Goal: Complete application form

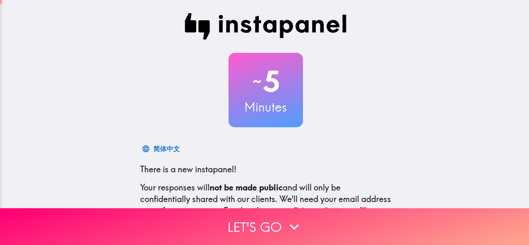
scroll to position [98, 0]
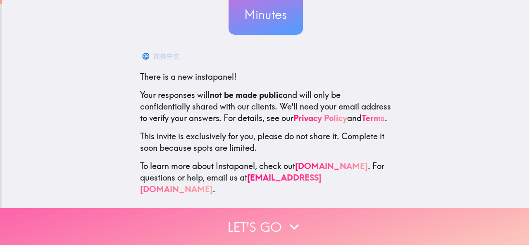
click at [221, 219] on button "Let's go" at bounding box center [264, 226] width 529 height 37
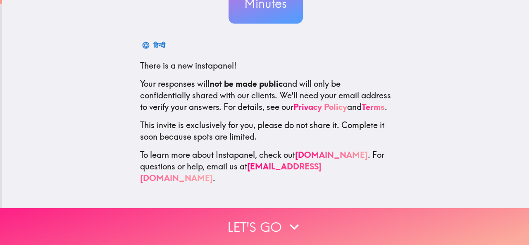
scroll to position [0, 0]
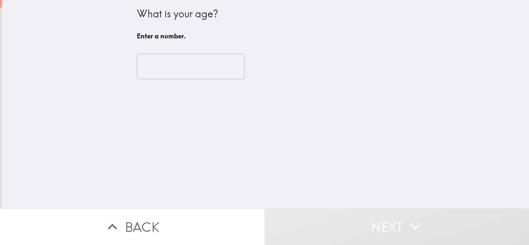
click at [156, 71] on input "number" at bounding box center [191, 67] width 108 height 26
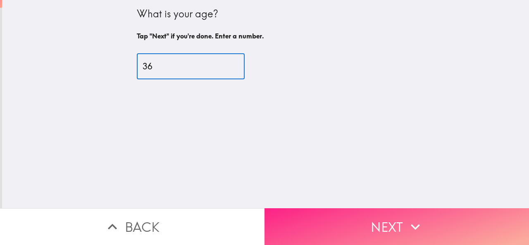
type input "36"
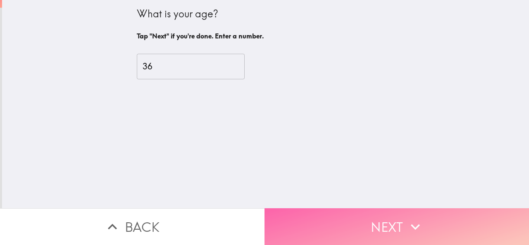
click at [319, 217] on button "Next" at bounding box center [396, 226] width 264 height 37
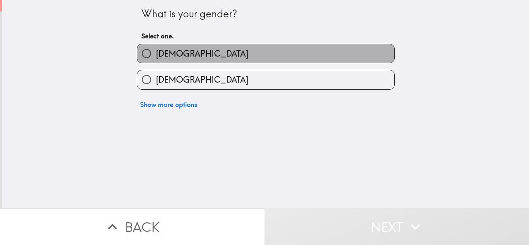
click at [199, 55] on label "[DEMOGRAPHIC_DATA]" at bounding box center [265, 53] width 257 height 19
click at [156, 55] on input "[DEMOGRAPHIC_DATA]" at bounding box center [146, 53] width 19 height 19
radio input "true"
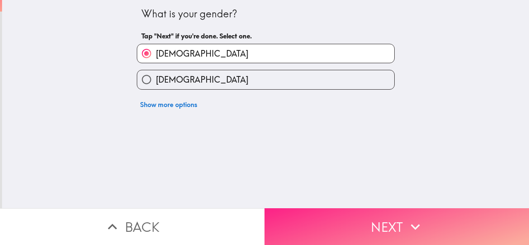
click at [362, 217] on button "Next" at bounding box center [396, 226] width 264 height 37
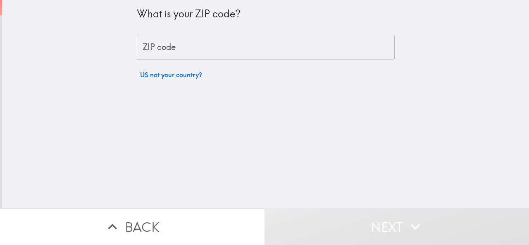
click at [187, 56] on input "ZIP code" at bounding box center [266, 48] width 258 height 26
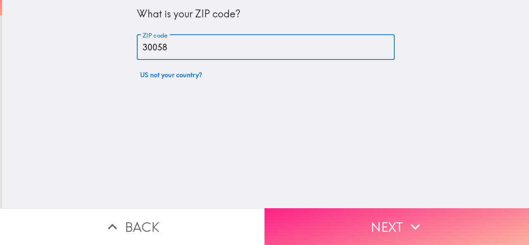
type input "30058"
click at [408, 218] on icon "button" at bounding box center [415, 227] width 18 height 18
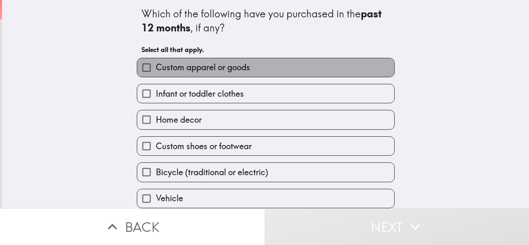
click at [184, 70] on span "Custom apparel or goods" at bounding box center [203, 68] width 94 height 12
click at [156, 70] on input "Custom apparel or goods" at bounding box center [146, 67] width 19 height 19
checkbox input "true"
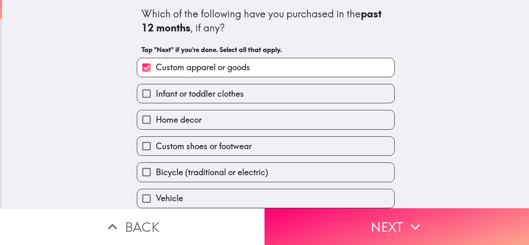
click at [189, 119] on span "Home decor" at bounding box center [179, 120] width 46 height 12
click at [156, 119] on input "Home decor" at bounding box center [146, 119] width 19 height 19
checkbox input "true"
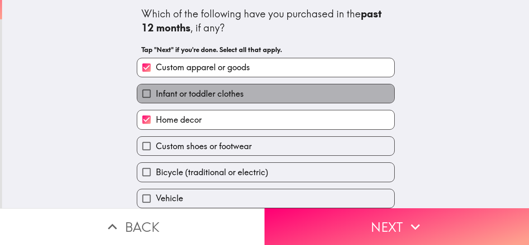
click at [209, 92] on span "Infant or toddler clothes" at bounding box center [200, 94] width 88 height 12
click at [156, 92] on input "Infant or toddler clothes" at bounding box center [146, 93] width 19 height 19
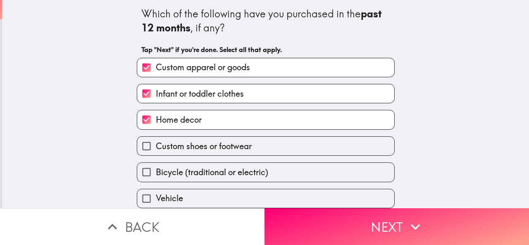
click at [209, 92] on span "Infant or toddler clothes" at bounding box center [200, 94] width 88 height 12
click at [156, 92] on input "Infant or toddler clothes" at bounding box center [146, 93] width 19 height 19
checkbox input "false"
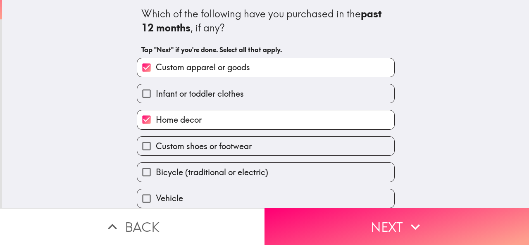
scroll to position [61, 0]
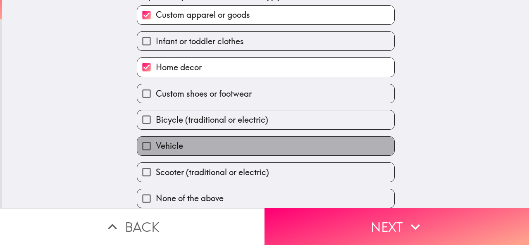
click at [179, 138] on label "Vehicle" at bounding box center [265, 146] width 257 height 19
click at [156, 138] on input "Vehicle" at bounding box center [146, 146] width 19 height 19
checkbox input "true"
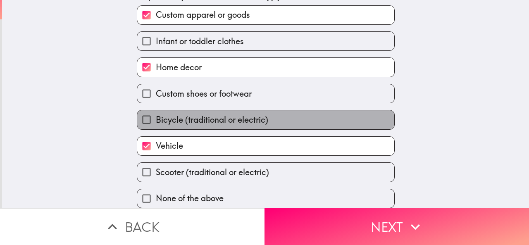
click at [172, 114] on span "Bicycle (traditional or electric)" at bounding box center [212, 120] width 112 height 12
click at [156, 112] on input "Bicycle (traditional or electric)" at bounding box center [146, 119] width 19 height 19
checkbox input "true"
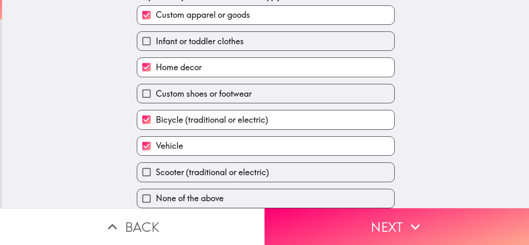
click at [176, 88] on span "Custom shoes or footwear" at bounding box center [204, 94] width 96 height 12
click at [156, 87] on input "Custom shoes or footwear" at bounding box center [146, 93] width 19 height 19
checkbox input "true"
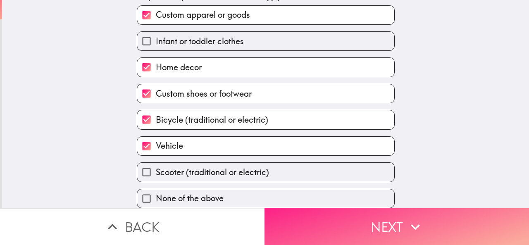
click at [303, 216] on button "Next" at bounding box center [396, 226] width 264 height 37
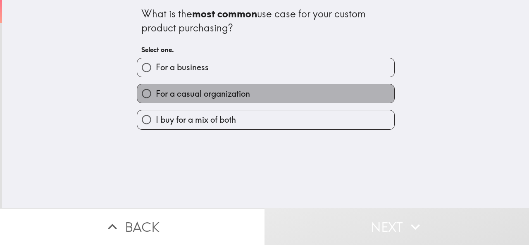
click at [171, 95] on span "For a casual organization" at bounding box center [203, 94] width 94 height 12
click at [156, 95] on input "For a casual organization" at bounding box center [146, 93] width 19 height 19
radio input "true"
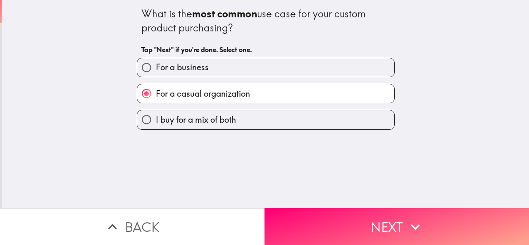
click at [184, 103] on div "For a casual organization" at bounding box center [266, 93] width 258 height 19
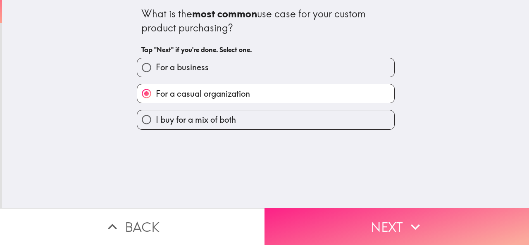
click at [369, 216] on button "Next" at bounding box center [396, 226] width 264 height 37
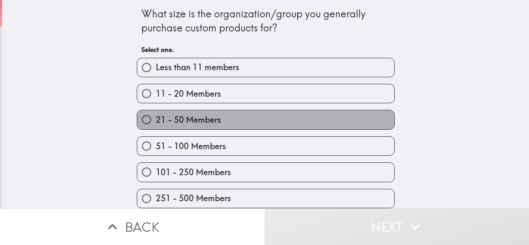
click at [190, 122] on span "21 - 50 Members" at bounding box center [188, 120] width 65 height 12
click at [156, 122] on input "21 - 50 Members" at bounding box center [146, 119] width 19 height 19
radio input "true"
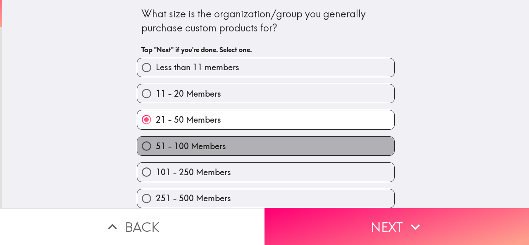
click at [206, 142] on span "51 - 100 Members" at bounding box center [191, 146] width 70 height 12
click at [156, 142] on input "51 - 100 Members" at bounding box center [146, 146] width 19 height 19
radio input "true"
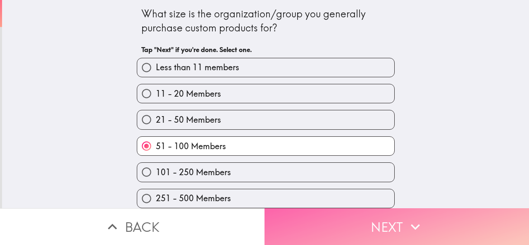
click at [349, 212] on button "Next" at bounding box center [396, 226] width 264 height 37
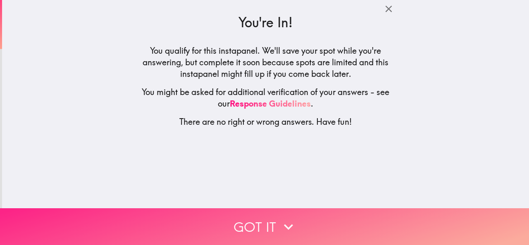
click at [252, 228] on button "Got it" at bounding box center [264, 226] width 529 height 37
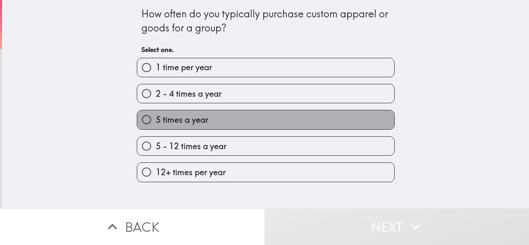
click at [175, 123] on span "5 times a year" at bounding box center [182, 120] width 52 height 12
click at [156, 123] on input "5 times a year" at bounding box center [146, 119] width 19 height 19
radio input "true"
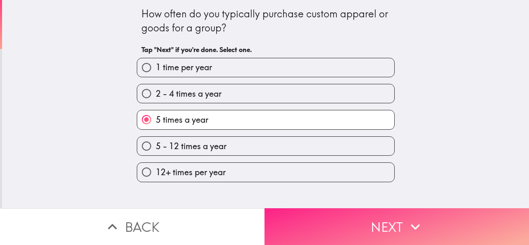
click at [322, 222] on button "Next" at bounding box center [396, 226] width 264 height 37
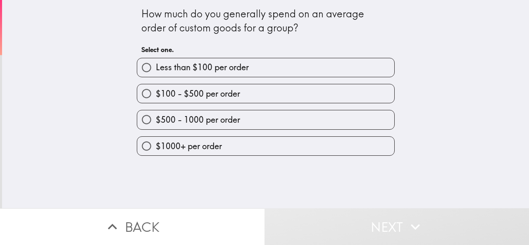
click at [181, 95] on span "$100 - $500 per order" at bounding box center [198, 94] width 84 height 12
click at [156, 95] on input "$100 - $500 per order" at bounding box center [146, 93] width 19 height 19
radio input "true"
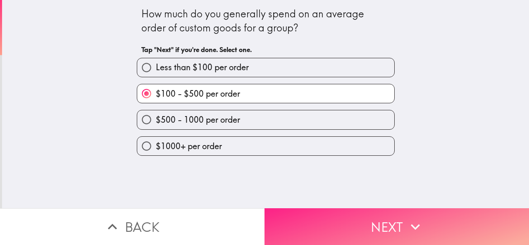
click at [342, 217] on button "Next" at bounding box center [396, 226] width 264 height 37
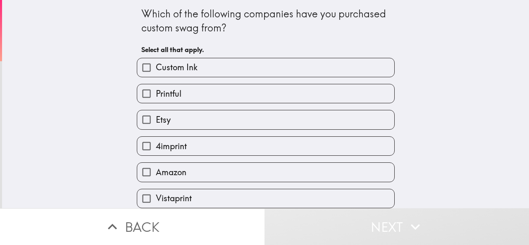
click at [173, 68] on span "Custom Ink" at bounding box center [177, 68] width 42 height 12
click at [156, 68] on input "Custom Ink" at bounding box center [146, 67] width 19 height 19
checkbox input "true"
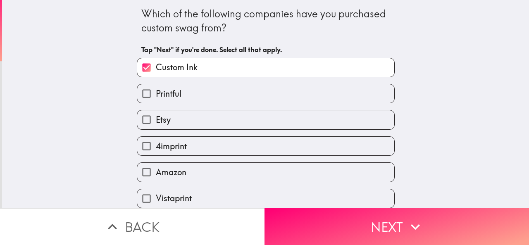
drag, startPoint x: 177, startPoint y: 120, endPoint x: 186, endPoint y: 161, distance: 41.8
click at [177, 119] on label "Etsy" at bounding box center [265, 119] width 257 height 19
click at [156, 119] on input "Etsy" at bounding box center [146, 119] width 19 height 19
checkbox input "true"
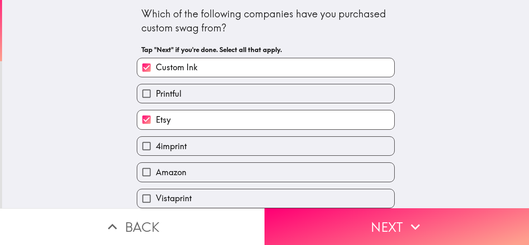
click at [188, 173] on label "Amazon" at bounding box center [265, 172] width 257 height 19
click at [156, 173] on input "Amazon" at bounding box center [146, 172] width 19 height 19
checkbox input "true"
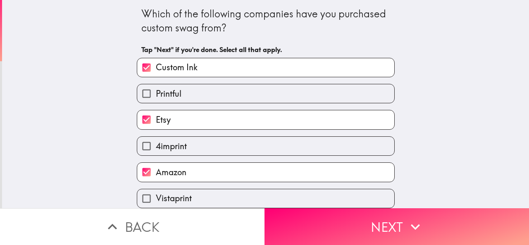
click at [193, 196] on label "Vistaprint" at bounding box center [265, 198] width 257 height 19
click at [156, 196] on input "Vistaprint" at bounding box center [146, 198] width 19 height 19
checkbox input "true"
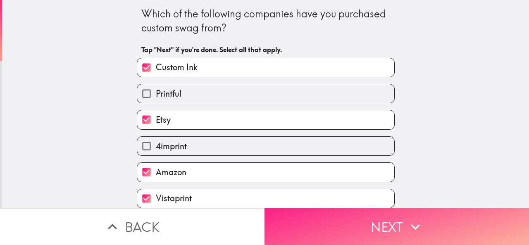
scroll to position [7, 0]
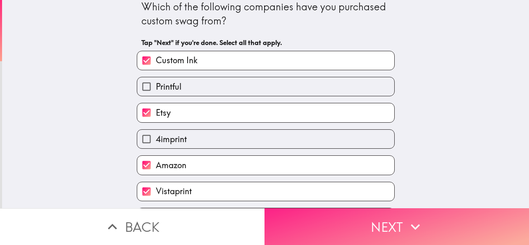
click at [375, 226] on button "Next" at bounding box center [396, 226] width 264 height 37
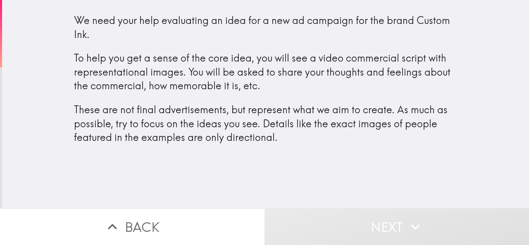
click at [291, 148] on h4 "We need your help evaluating an idea for a new ad campaign for the brand Custom…" at bounding box center [265, 84] width 383 height 142
drag, startPoint x: 291, startPoint y: 147, endPoint x: 276, endPoint y: 125, distance: 26.2
click at [291, 146] on h4 "We need your help evaluating an idea for a new ad campaign for the brand Custom…" at bounding box center [265, 84] width 383 height 142
click at [286, 136] on p "These are not final advertisements, but represent what we aim to create. As muc…" at bounding box center [265, 124] width 383 height 42
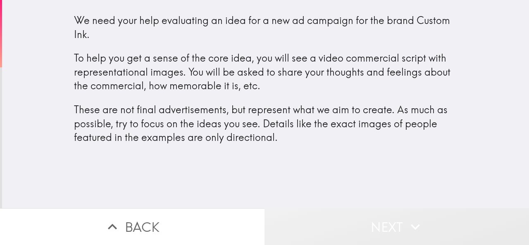
click at [378, 230] on button "Next" at bounding box center [396, 226] width 264 height 37
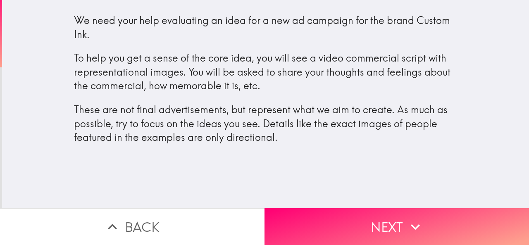
click at [262, 177] on div "We need your help evaluating an idea for a new ad campaign for the brand Custom…" at bounding box center [265, 104] width 527 height 208
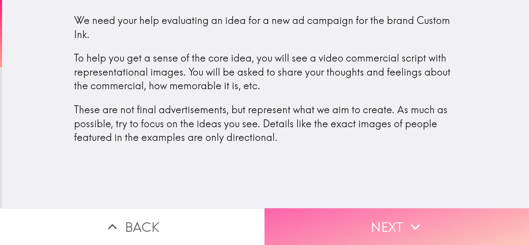
click at [343, 217] on button "Next" at bounding box center [396, 226] width 264 height 37
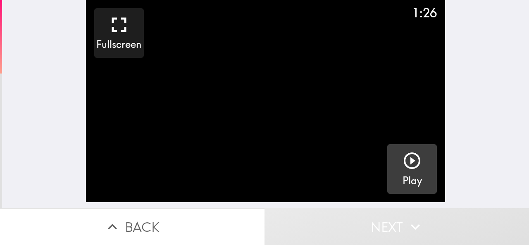
click at [406, 158] on icon "button" at bounding box center [412, 161] width 20 height 20
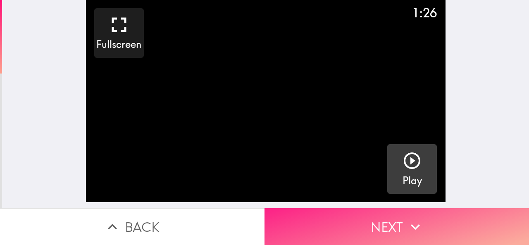
click at [349, 227] on button "Next" at bounding box center [396, 226] width 264 height 37
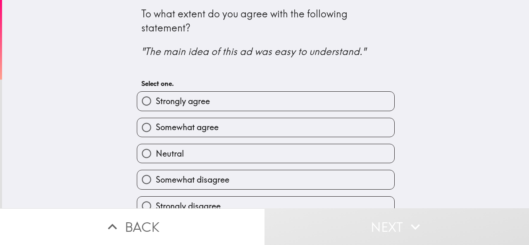
click at [188, 101] on span "Strongly agree" at bounding box center [183, 101] width 54 height 12
click at [156, 101] on input "Strongly agree" at bounding box center [146, 101] width 19 height 19
radio input "true"
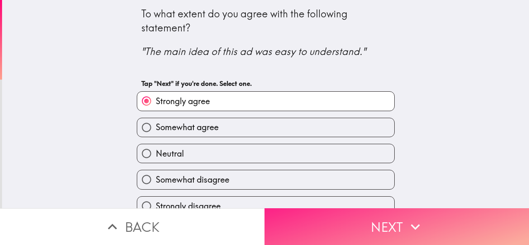
click at [332, 213] on button "Next" at bounding box center [396, 226] width 264 height 37
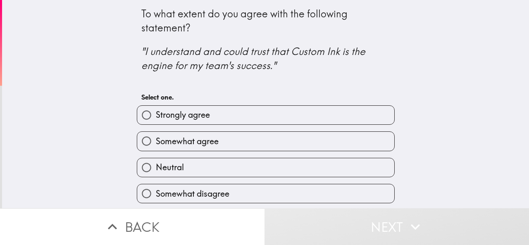
click at [226, 110] on label "Strongly agree" at bounding box center [265, 115] width 257 height 19
click at [156, 110] on input "Strongly agree" at bounding box center [146, 115] width 19 height 19
radio input "true"
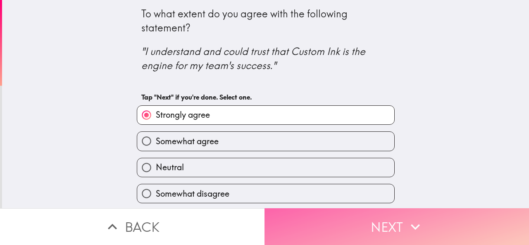
click at [389, 225] on button "Next" at bounding box center [396, 226] width 264 height 37
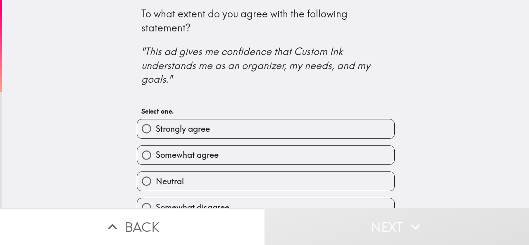
click at [233, 127] on label "Strongly agree" at bounding box center [265, 128] width 257 height 19
click at [156, 127] on input "Strongly agree" at bounding box center [146, 128] width 19 height 19
radio input "true"
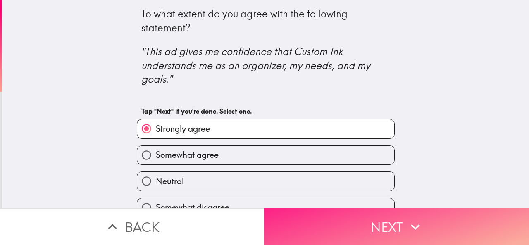
click at [361, 213] on button "Next" at bounding box center [396, 226] width 264 height 37
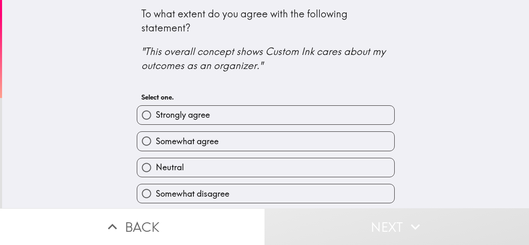
click at [274, 110] on label "Strongly agree" at bounding box center [265, 115] width 257 height 19
click at [156, 110] on input "Strongly agree" at bounding box center [146, 115] width 19 height 19
radio input "true"
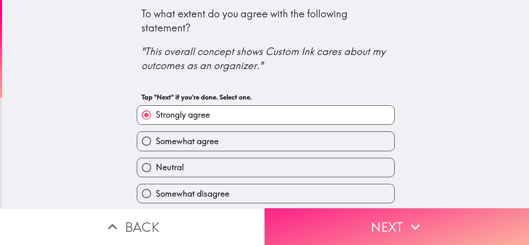
click at [374, 217] on button "Next" at bounding box center [396, 226] width 264 height 37
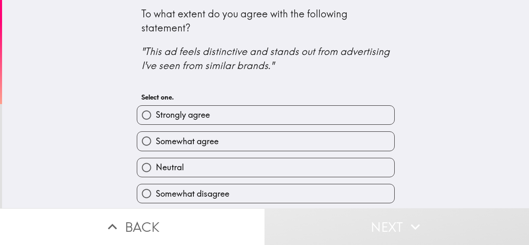
click at [240, 114] on label "Strongly agree" at bounding box center [265, 115] width 257 height 19
click at [156, 114] on input "Strongly agree" at bounding box center [146, 115] width 19 height 19
radio input "true"
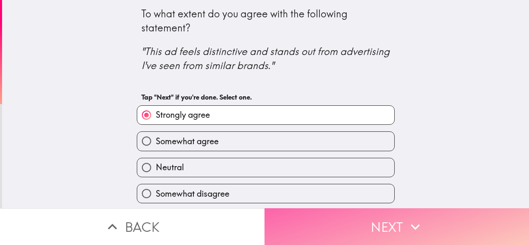
click at [374, 219] on button "Next" at bounding box center [396, 226] width 264 height 37
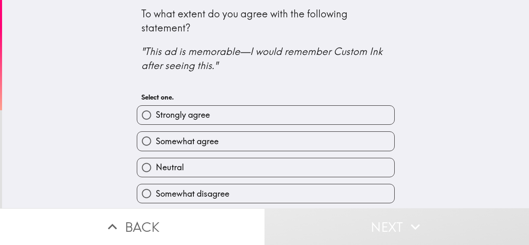
click at [245, 114] on label "Strongly agree" at bounding box center [265, 115] width 257 height 19
click at [156, 114] on input "Strongly agree" at bounding box center [146, 115] width 19 height 19
radio input "true"
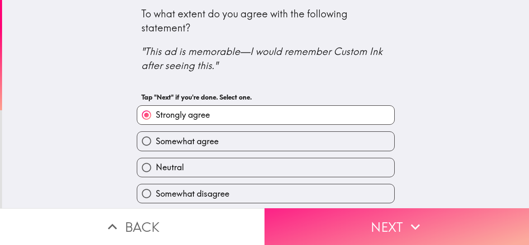
click at [364, 208] on button "Next" at bounding box center [396, 226] width 264 height 37
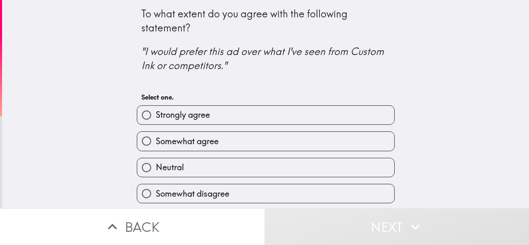
click at [216, 116] on label "Strongly agree" at bounding box center [265, 115] width 257 height 19
click at [156, 116] on input "Strongly agree" at bounding box center [146, 115] width 19 height 19
radio input "true"
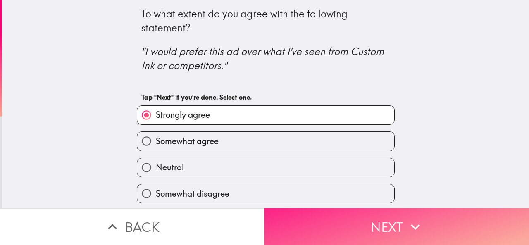
click at [387, 218] on button "Next" at bounding box center [396, 226] width 264 height 37
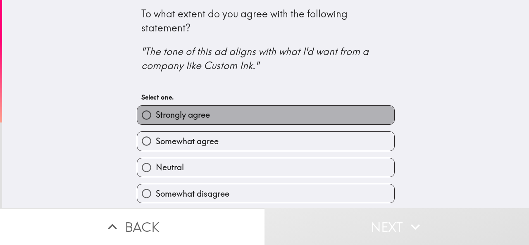
click at [235, 120] on label "Strongly agree" at bounding box center [265, 115] width 257 height 19
click at [156, 120] on input "Strongly agree" at bounding box center [146, 115] width 19 height 19
radio input "true"
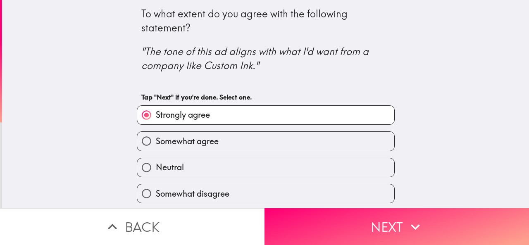
scroll to position [29, 0]
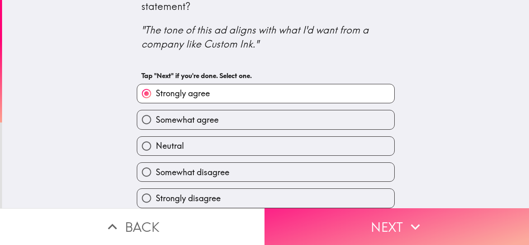
click at [380, 221] on button "Next" at bounding box center [396, 226] width 264 height 37
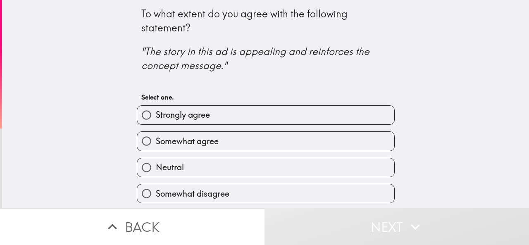
click at [260, 108] on label "Strongly agree" at bounding box center [265, 115] width 257 height 19
click at [156, 108] on input "Strongly agree" at bounding box center [146, 115] width 19 height 19
radio input "true"
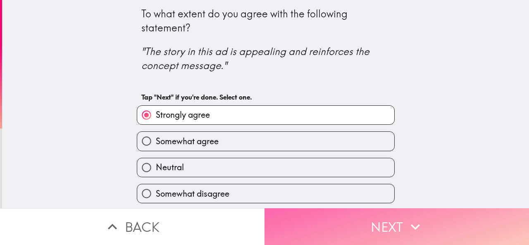
click at [402, 213] on button "Next" at bounding box center [396, 226] width 264 height 37
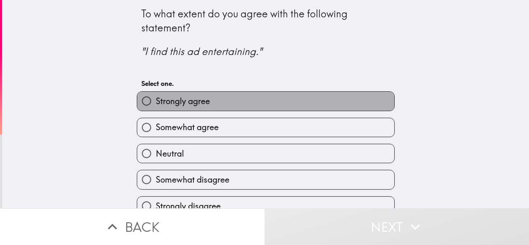
click at [261, 100] on label "Strongly agree" at bounding box center [265, 101] width 257 height 19
click at [156, 100] on input "Strongly agree" at bounding box center [146, 101] width 19 height 19
radio input "true"
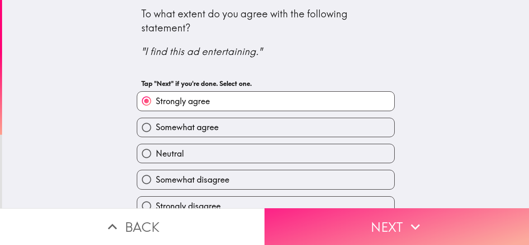
click at [396, 215] on button "Next" at bounding box center [396, 226] width 264 height 37
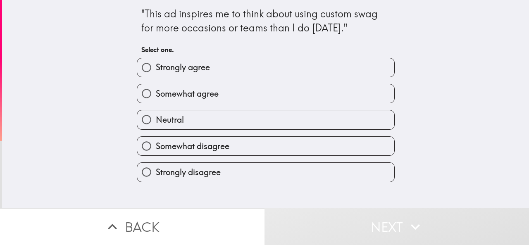
click at [183, 95] on span "Somewhat agree" at bounding box center [187, 94] width 63 height 12
click at [156, 95] on input "Somewhat agree" at bounding box center [146, 93] width 19 height 19
radio input "true"
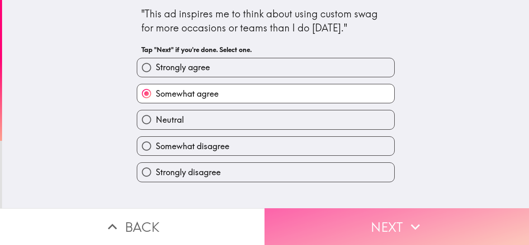
click at [370, 213] on button "Next" at bounding box center [396, 226] width 264 height 37
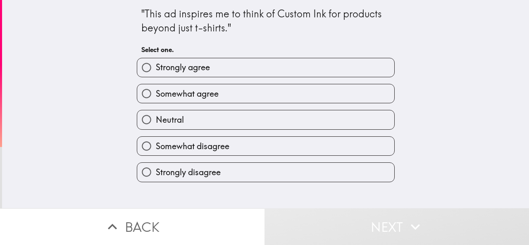
click at [236, 65] on label "Strongly agree" at bounding box center [265, 67] width 257 height 19
click at [156, 65] on input "Strongly agree" at bounding box center [146, 67] width 19 height 19
radio input "true"
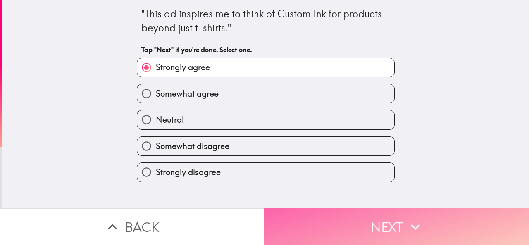
click at [416, 218] on icon "button" at bounding box center [415, 227] width 18 height 18
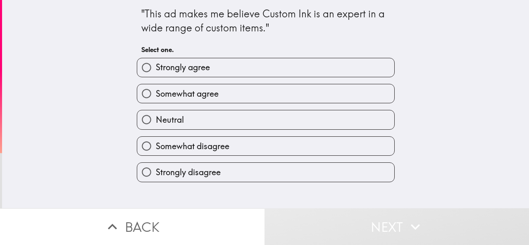
click at [185, 64] on span "Strongly agree" at bounding box center [183, 68] width 54 height 12
click at [156, 64] on input "Strongly agree" at bounding box center [146, 67] width 19 height 19
radio input "true"
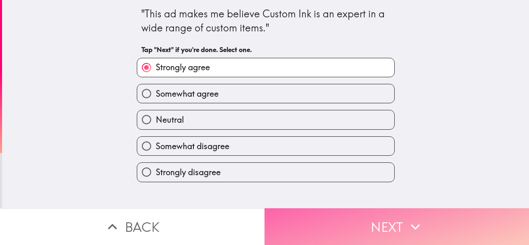
click at [368, 219] on button "Next" at bounding box center [396, 226] width 264 height 37
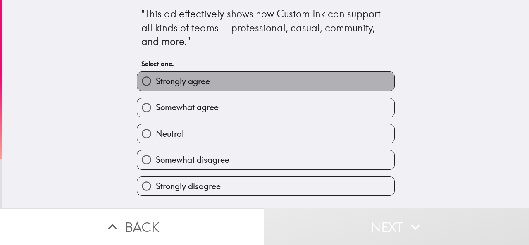
click at [208, 85] on label "Strongly agree" at bounding box center [265, 81] width 257 height 19
click at [156, 85] on input "Strongly agree" at bounding box center [146, 81] width 19 height 19
radio input "true"
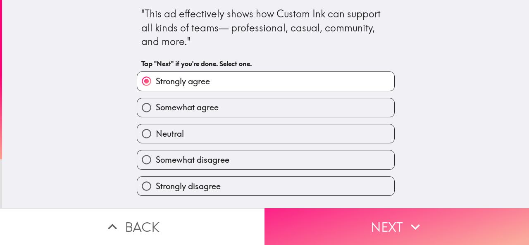
click at [373, 223] on button "Next" at bounding box center [396, 226] width 264 height 37
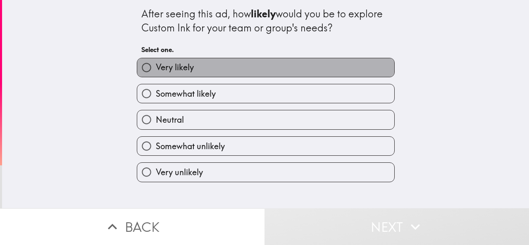
click at [220, 76] on label "Very likely" at bounding box center [265, 67] width 257 height 19
click at [156, 76] on input "Very likely" at bounding box center [146, 67] width 19 height 19
radio input "true"
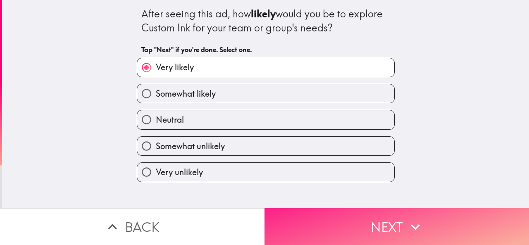
click at [339, 210] on button "Next" at bounding box center [396, 226] width 264 height 37
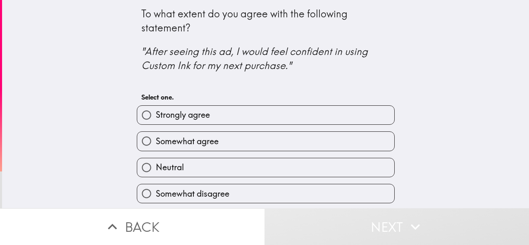
click at [197, 117] on span "Strongly agree" at bounding box center [183, 115] width 54 height 12
click at [156, 117] on input "Strongly agree" at bounding box center [146, 115] width 19 height 19
radio input "true"
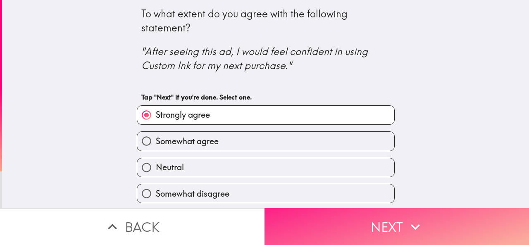
click at [349, 216] on button "Next" at bounding box center [396, 226] width 264 height 37
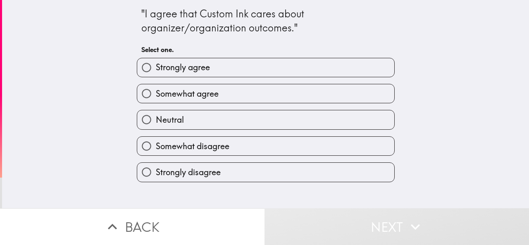
click at [200, 72] on span "Strongly agree" at bounding box center [183, 68] width 54 height 12
click at [156, 72] on input "Strongly agree" at bounding box center [146, 67] width 19 height 19
radio input "true"
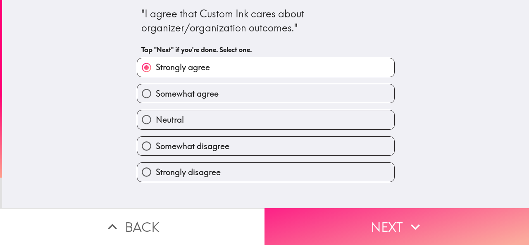
click at [384, 216] on button "Next" at bounding box center [396, 226] width 264 height 37
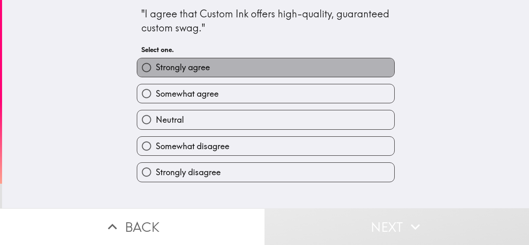
click at [216, 70] on label "Strongly agree" at bounding box center [265, 67] width 257 height 19
click at [156, 70] on input "Strongly agree" at bounding box center [146, 67] width 19 height 19
radio input "true"
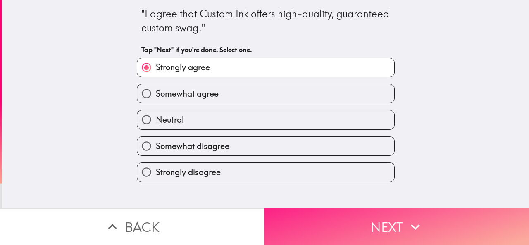
click at [387, 215] on button "Next" at bounding box center [396, 226] width 264 height 37
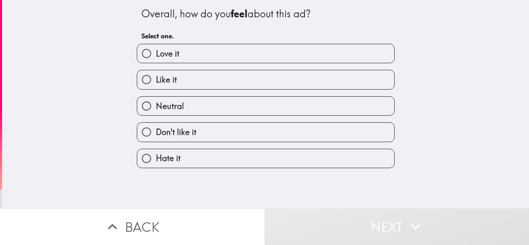
click at [201, 55] on label "Love it" at bounding box center [265, 53] width 257 height 19
click at [156, 55] on input "Love it" at bounding box center [146, 53] width 19 height 19
radio input "true"
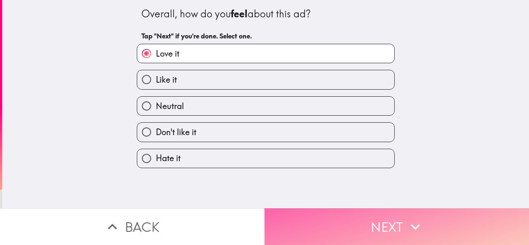
click at [439, 222] on button "Next" at bounding box center [396, 226] width 264 height 37
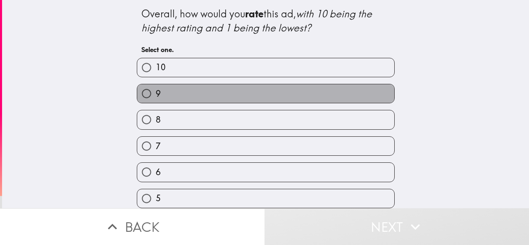
click at [188, 97] on label "9" at bounding box center [265, 93] width 257 height 19
click at [156, 97] on input "9" at bounding box center [146, 93] width 19 height 19
radio input "true"
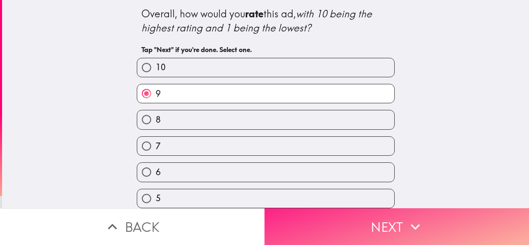
click at [330, 221] on button "Next" at bounding box center [396, 226] width 264 height 37
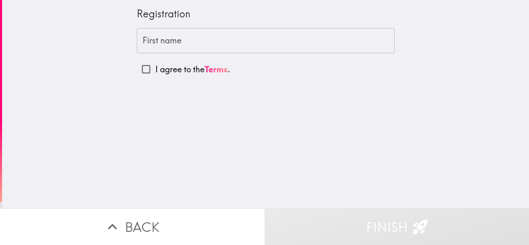
click at [185, 39] on input "First name" at bounding box center [266, 41] width 258 height 26
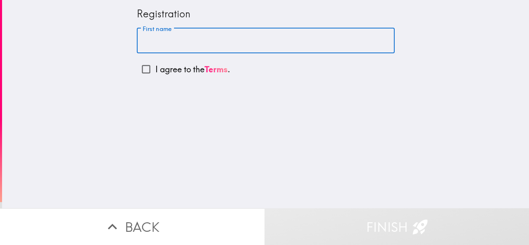
click at [169, 71] on p "I agree to the Terms ." at bounding box center [192, 70] width 75 height 12
click at [155, 71] on input "I agree to the Terms ." at bounding box center [146, 69] width 19 height 19
checkbox input "true"
click at [166, 43] on input "First name" at bounding box center [266, 41] width 258 height 26
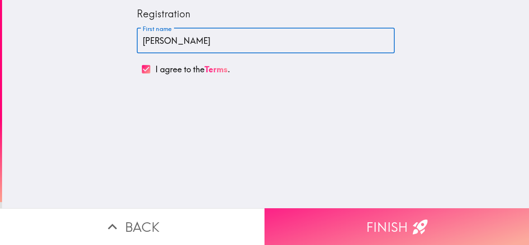
type input "[PERSON_NAME]"
click at [368, 219] on button "Finish" at bounding box center [396, 226] width 264 height 37
